Goal: Transaction & Acquisition: Purchase product/service

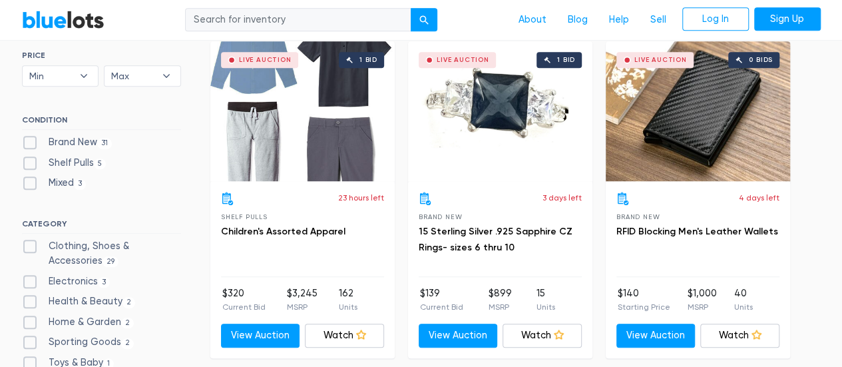
scroll to position [399, 0]
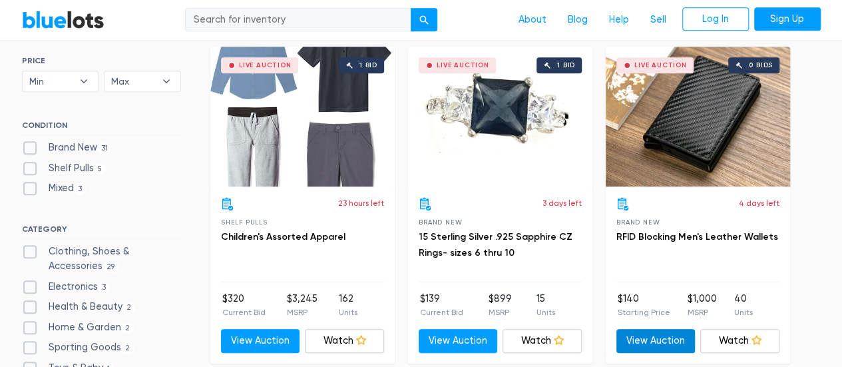
click at [661, 339] on link "View Auction" at bounding box center [655, 341] width 79 height 24
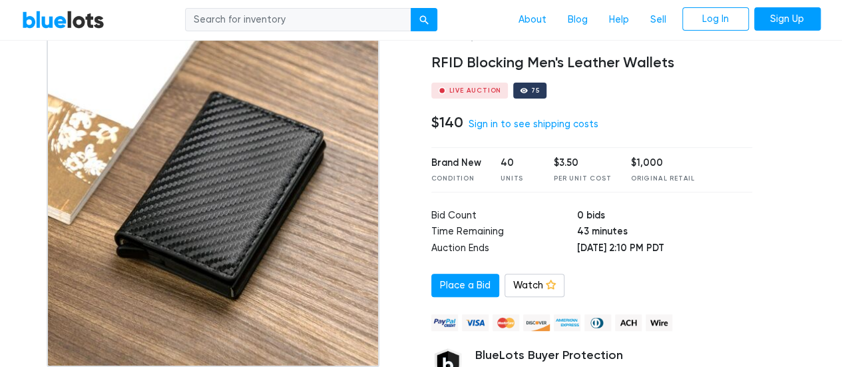
scroll to position [89, 0]
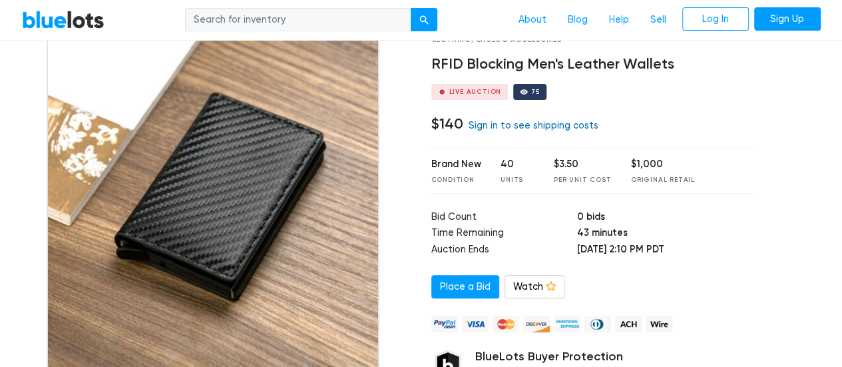
click at [551, 127] on link "Sign in to see shipping costs" at bounding box center [534, 125] width 130 height 11
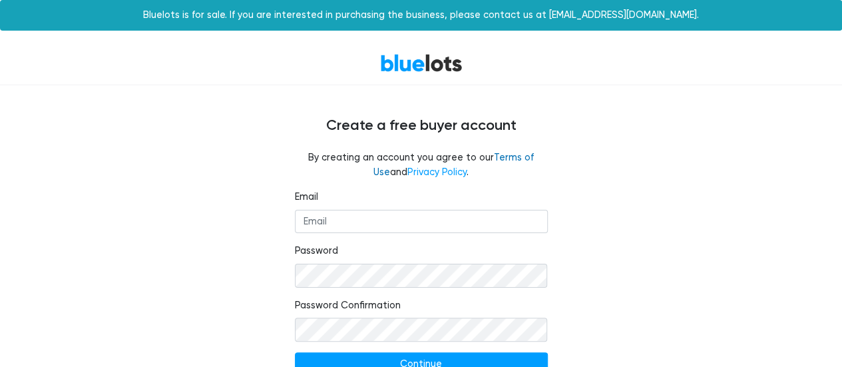
scroll to position [54, 0]
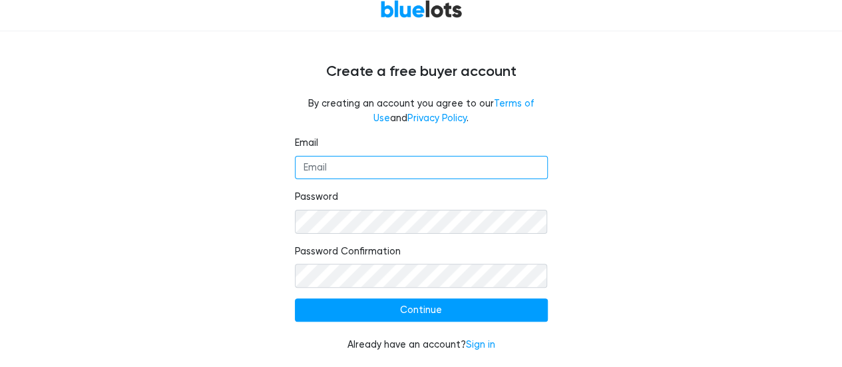
click at [369, 172] on input "Email" at bounding box center [421, 168] width 253 height 24
type input "aidanb2021@gmail.com"
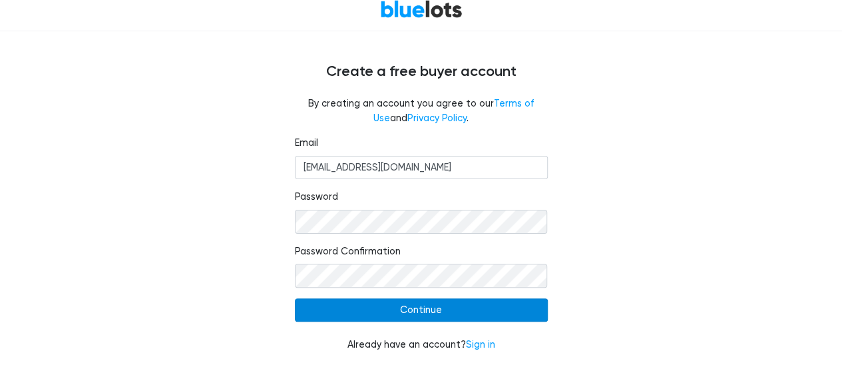
click at [358, 317] on input "Continue" at bounding box center [421, 310] width 253 height 24
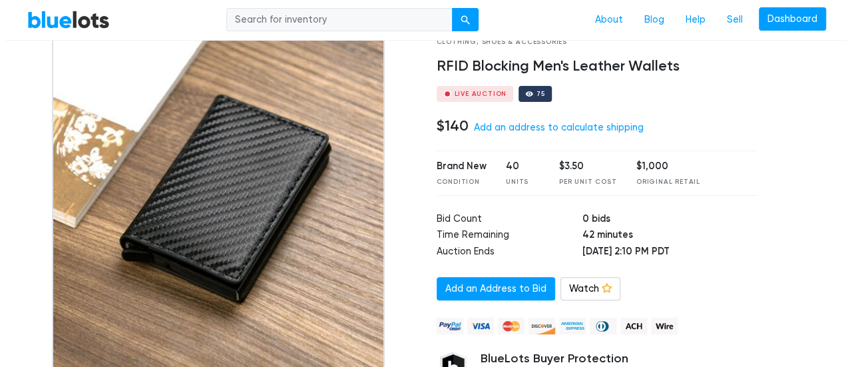
scroll to position [67, 0]
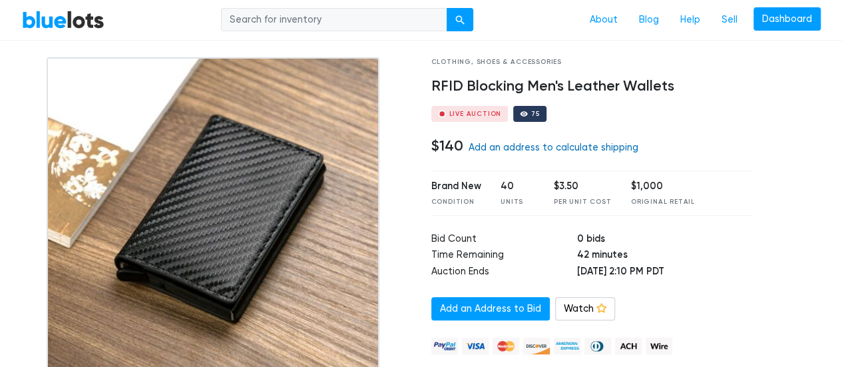
click at [535, 150] on link "Add an address to calculate shipping" at bounding box center [554, 147] width 170 height 11
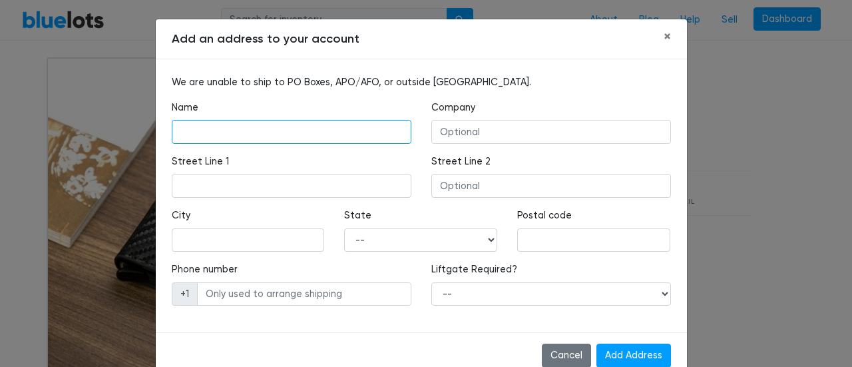
click at [299, 136] on input "text" at bounding box center [292, 132] width 240 height 24
type input "Aidan Borman"
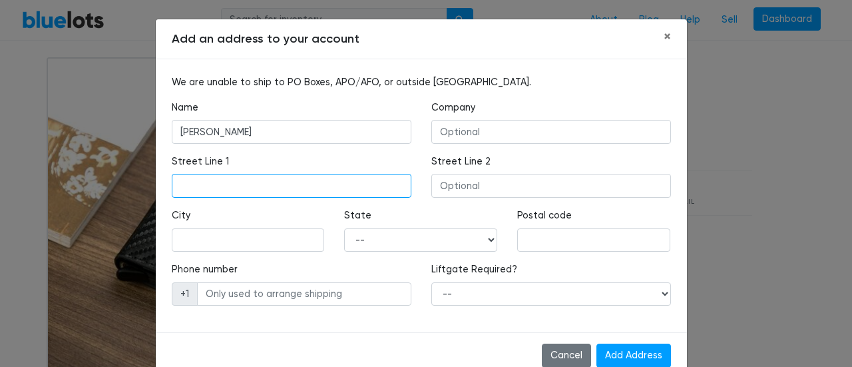
type input "402 2nd street"
type input "PACIFIC GROVE"
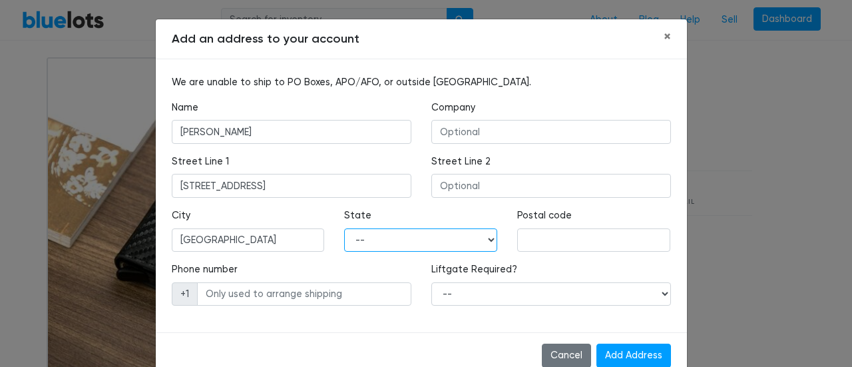
select select "CA"
type input "93950"
type input "8318698046"
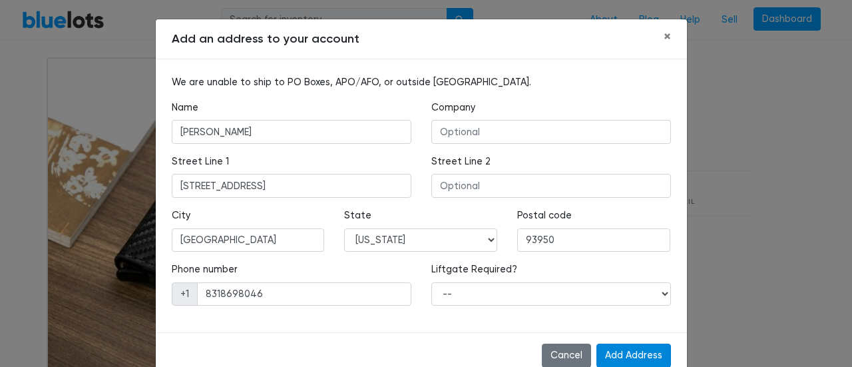
click at [635, 356] on input "Add Address" at bounding box center [633, 355] width 75 height 24
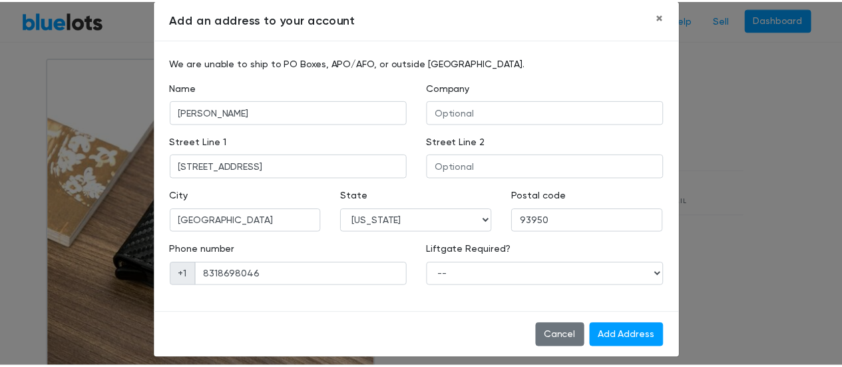
scroll to position [29, 0]
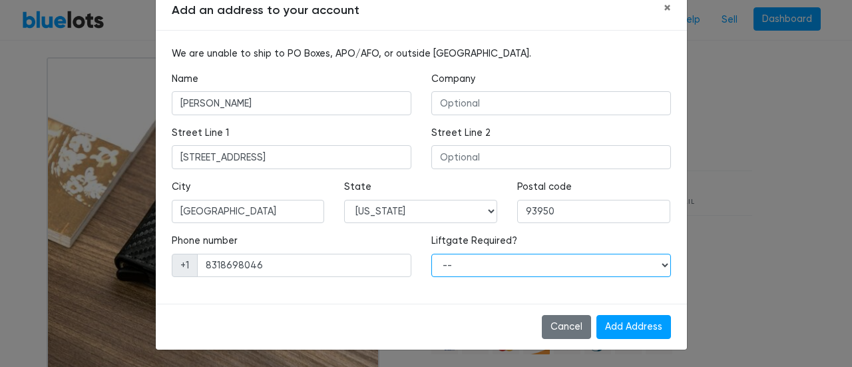
click at [489, 268] on select "-- Yes No" at bounding box center [551, 266] width 240 height 24
select select "1"
click at [431, 254] on select "-- Yes No" at bounding box center [551, 266] width 240 height 24
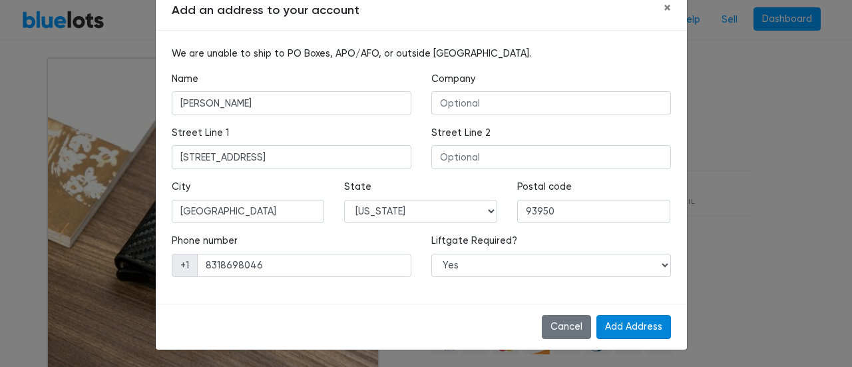
click at [627, 318] on input "Add Address" at bounding box center [633, 327] width 75 height 24
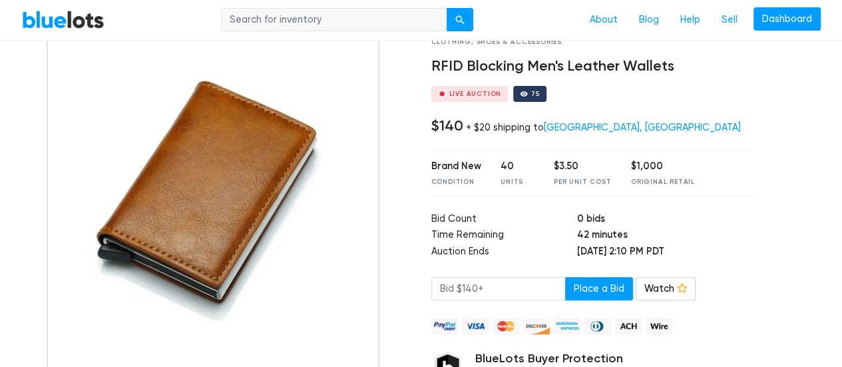
scroll to position [67, 0]
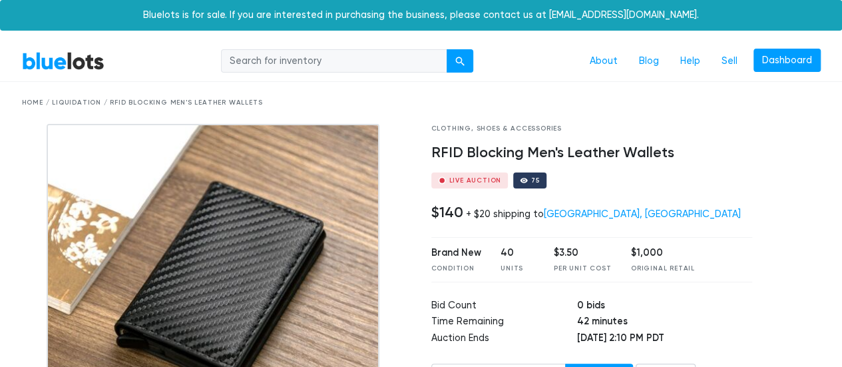
click at [75, 65] on link "BlueLots" at bounding box center [63, 60] width 83 height 19
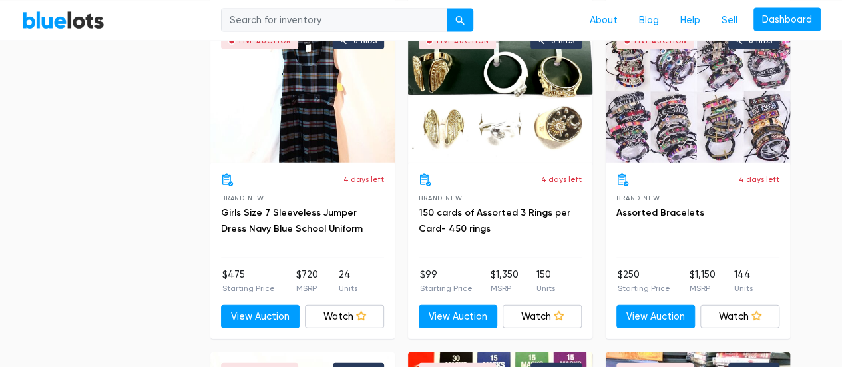
scroll to position [4105, 0]
